Goal: Information Seeking & Learning: Learn about a topic

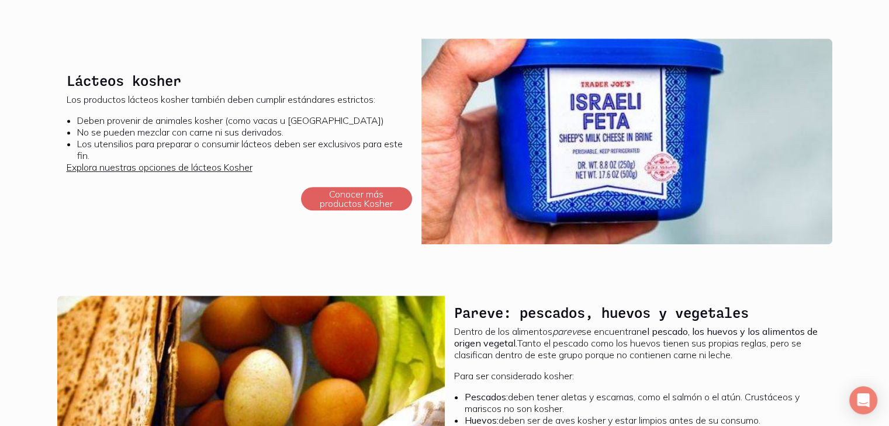
scroll to position [699, 0]
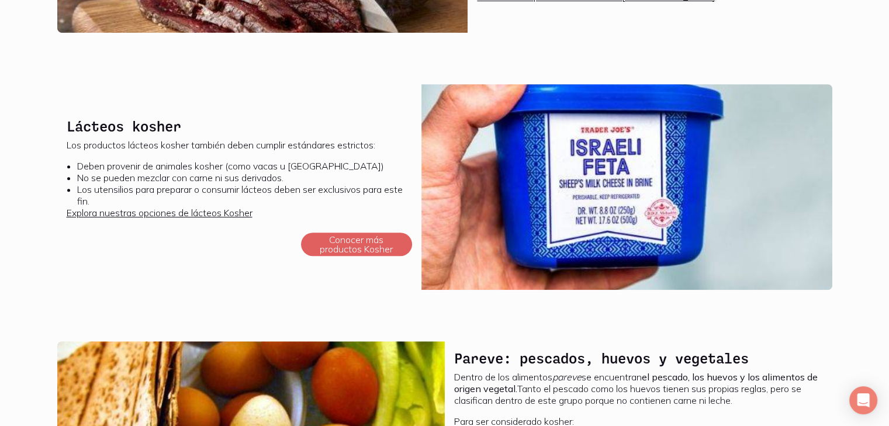
click at [659, 207] on img at bounding box center [626, 187] width 411 height 206
